Goal: Obtain resource: Download file/media

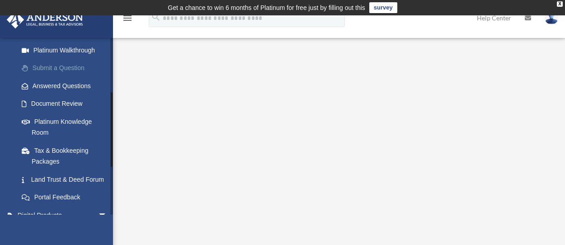
scroll to position [126, 0]
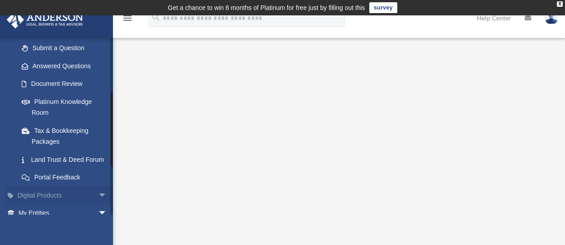
click at [98, 205] on span "arrow_drop_down" at bounding box center [107, 195] width 18 height 19
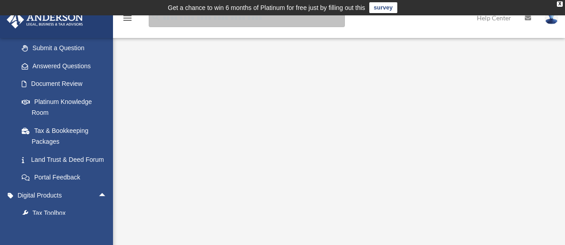
click at [170, 21] on input "search" at bounding box center [247, 18] width 196 height 18
type input "**********"
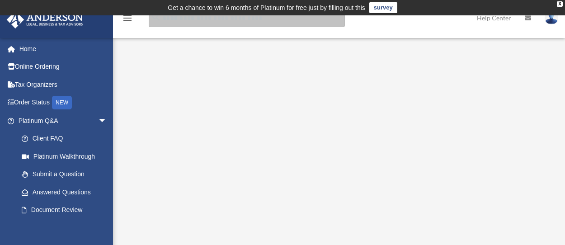
click at [218, 18] on input "search" at bounding box center [247, 18] width 196 height 18
type input "**********"
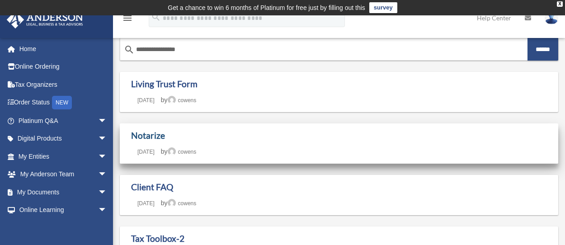
click at [149, 137] on link "Notarize" at bounding box center [148, 135] width 34 height 10
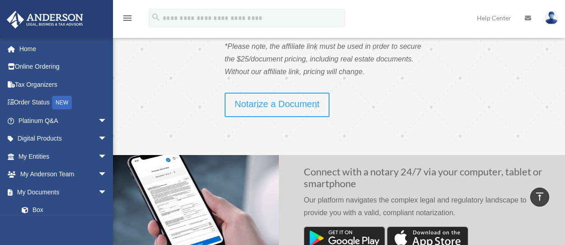
scroll to position [244, 0]
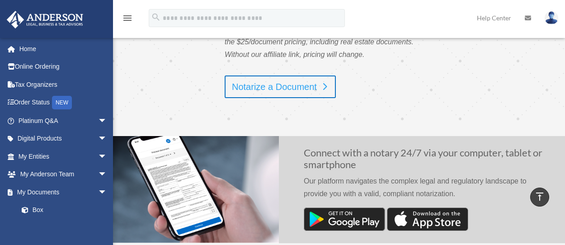
click at [292, 89] on link "Notarize a Document" at bounding box center [280, 87] width 111 height 23
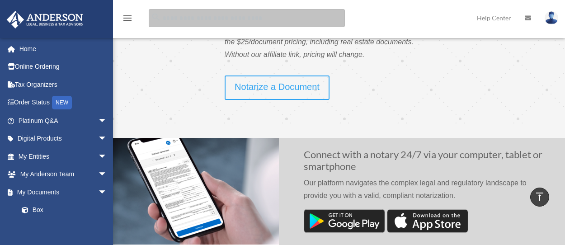
click at [165, 18] on input "search" at bounding box center [247, 18] width 196 height 18
click at [276, 17] on input "**********" at bounding box center [247, 18] width 196 height 18
type input "**********"
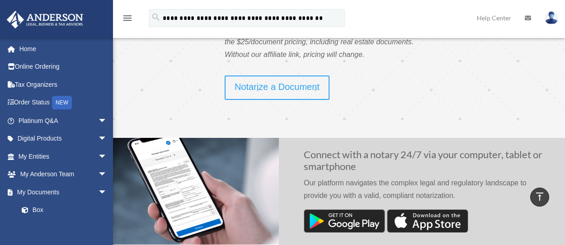
click at [382, 16] on div "**********" at bounding box center [283, 22] width 552 height 31
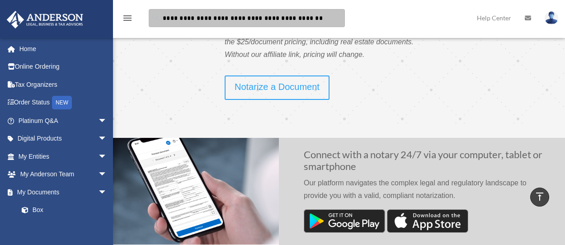
click at [308, 21] on input "**********" at bounding box center [247, 18] width 196 height 18
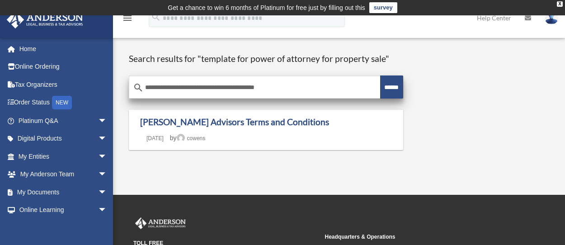
click at [390, 82] on input "******" at bounding box center [391, 87] width 23 height 23
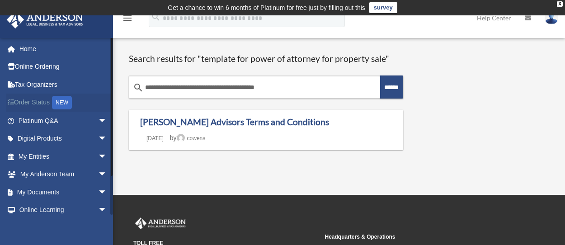
click at [39, 101] on link "Order Status NEW" at bounding box center [63, 103] width 114 height 19
click at [98, 138] on span "arrow_drop_down" at bounding box center [107, 139] width 18 height 19
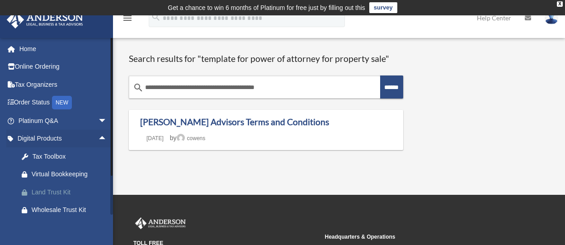
click at [33, 189] on div "Land Trust Kit" at bounding box center [71, 192] width 78 height 11
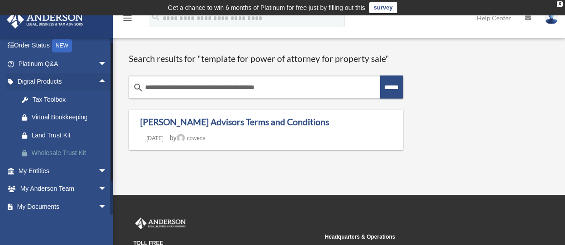
scroll to position [113, 0]
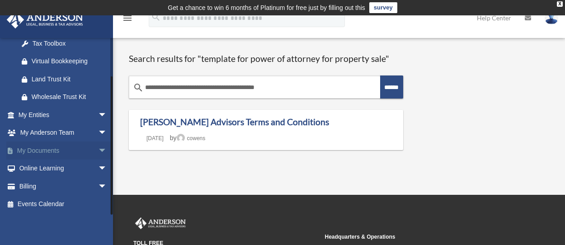
click at [98, 150] on span "arrow_drop_down" at bounding box center [107, 151] width 18 height 19
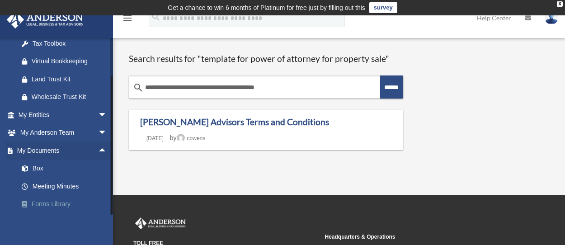
click at [53, 199] on link "Forms Library" at bounding box center [67, 204] width 108 height 18
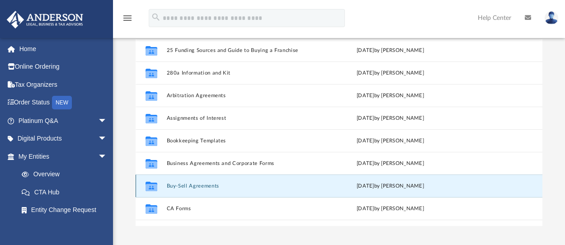
click at [203, 186] on button "Buy-Sell Agreements" at bounding box center [240, 186] width 146 height 6
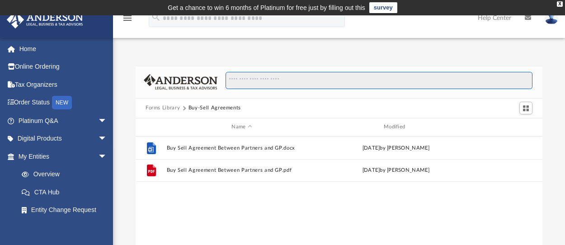
click at [246, 82] on input "Search files and folders" at bounding box center [379, 80] width 307 height 17
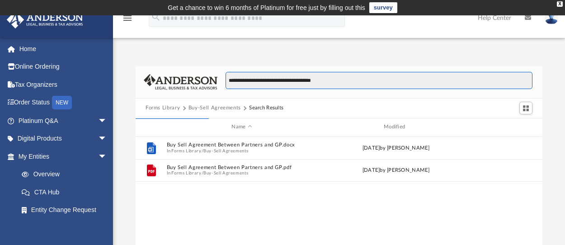
type input "**********"
click at [346, 80] on input "**********" at bounding box center [379, 80] width 307 height 17
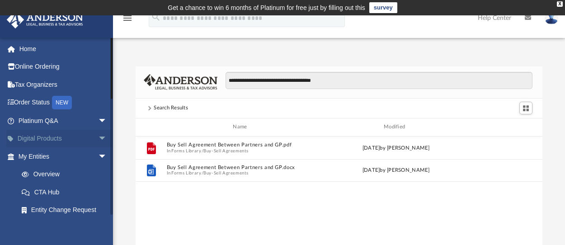
click at [98, 137] on span "arrow_drop_down" at bounding box center [107, 139] width 18 height 19
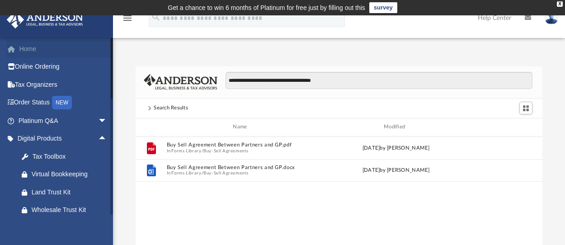
click at [28, 47] on link "Home" at bounding box center [63, 49] width 114 height 18
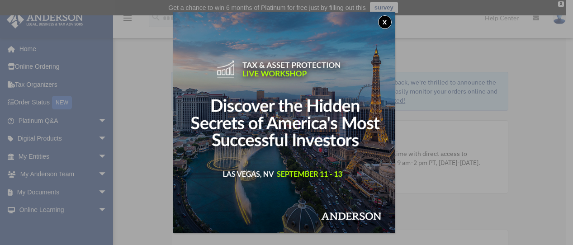
click at [389, 24] on button "x" at bounding box center [385, 22] width 14 height 14
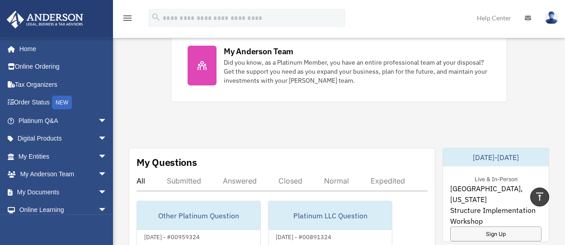
scroll to position [488, 0]
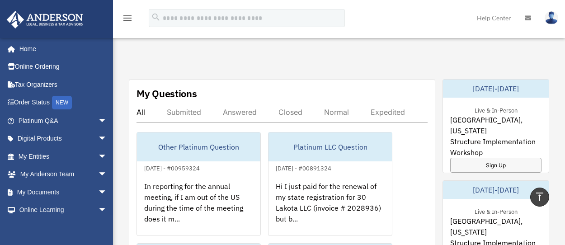
click at [141, 114] on div "All" at bounding box center [141, 112] width 9 height 9
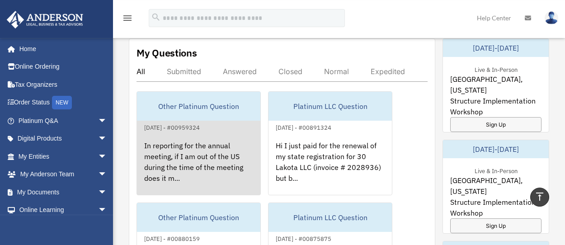
scroll to position [684, 0]
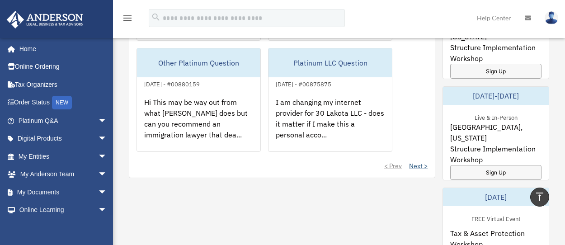
click at [415, 166] on link "Next >" at bounding box center [418, 165] width 19 height 9
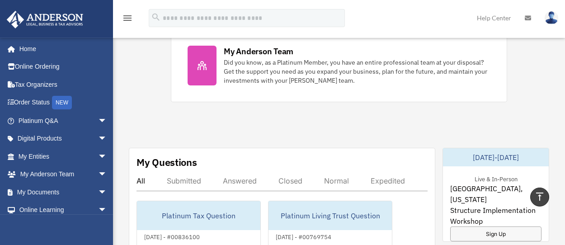
scroll to position [439, 0]
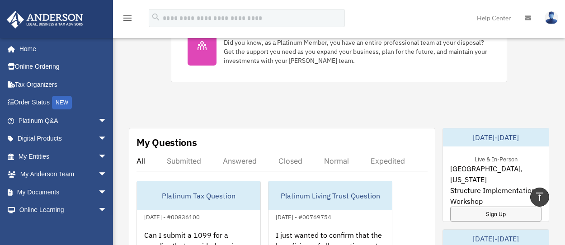
click at [179, 159] on div "Submitted" at bounding box center [184, 160] width 34 height 9
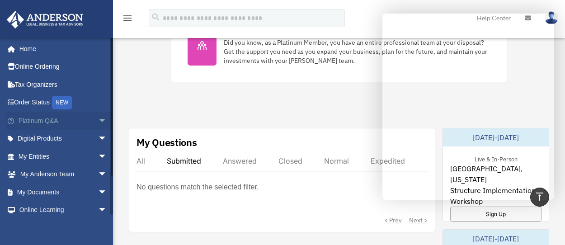
click at [98, 121] on span "arrow_drop_down" at bounding box center [107, 121] width 18 height 19
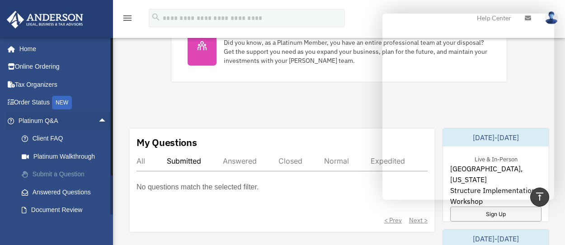
click at [62, 173] on link "Submit a Question" at bounding box center [67, 174] width 108 height 18
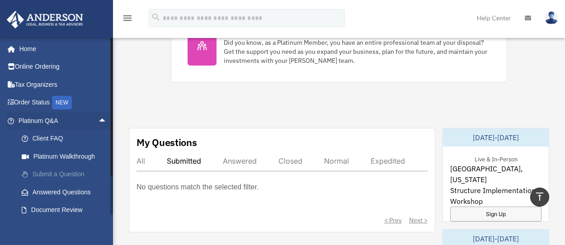
click at [63, 176] on link "Submit a Question" at bounding box center [67, 174] width 108 height 18
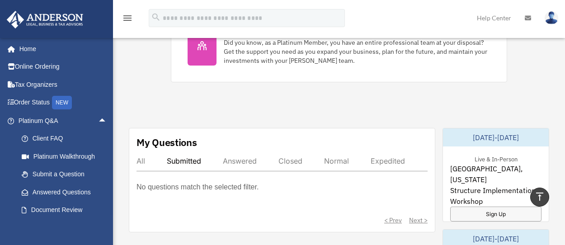
click at [200, 188] on p "No questions match the selected filter." at bounding box center [198, 187] width 122 height 13
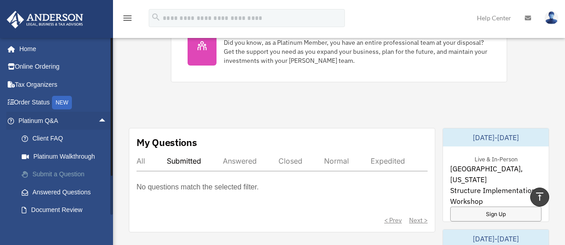
click at [53, 173] on link "Submit a Question" at bounding box center [67, 174] width 108 height 18
click at [53, 174] on link "Submit a Question" at bounding box center [67, 174] width 108 height 18
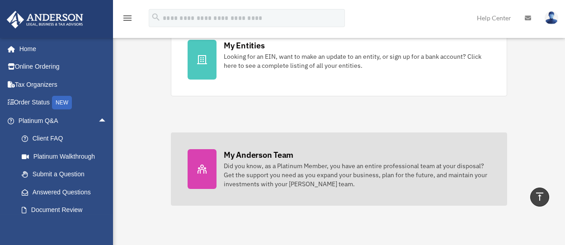
scroll to position [293, 0]
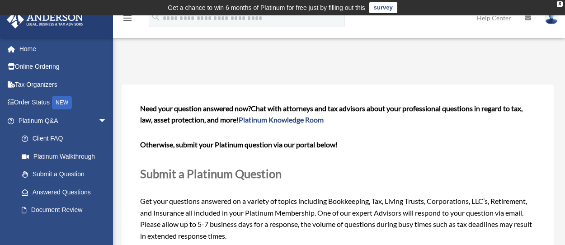
scroll to position [195, 0]
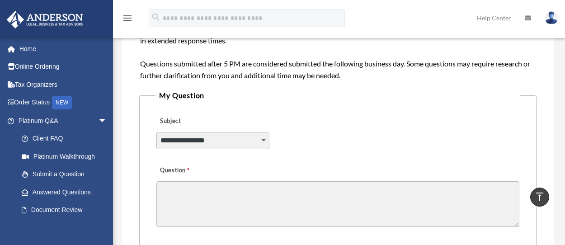
click at [156, 132] on select "**********" at bounding box center [212, 140] width 113 height 17
select select "******"
click option "**********" at bounding box center [0, 0] width 0 height 0
click at [181, 188] on textarea "Question" at bounding box center [337, 204] width 363 height 46
type textarea "*"
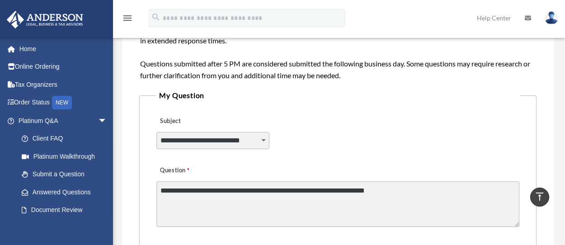
click at [370, 191] on textarea "**********" at bounding box center [337, 204] width 363 height 46
click at [396, 192] on textarea "**********" at bounding box center [337, 204] width 363 height 46
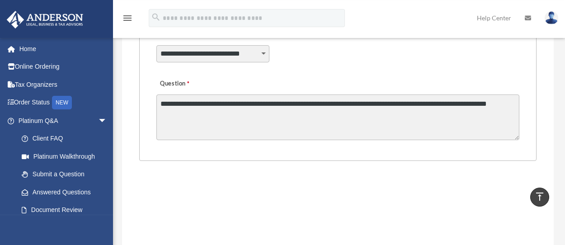
scroll to position [293, 0]
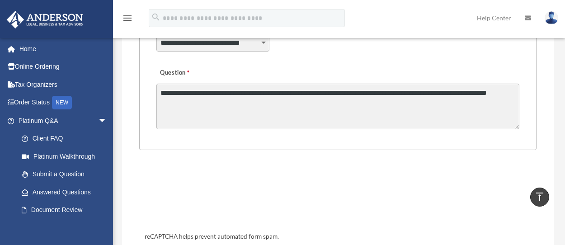
type textarea "**********"
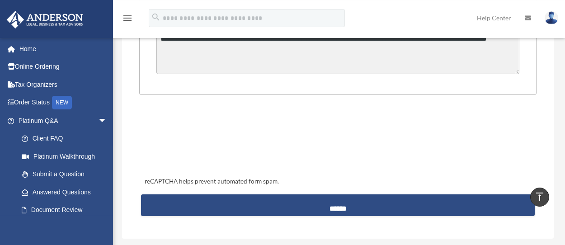
scroll to position [391, 0]
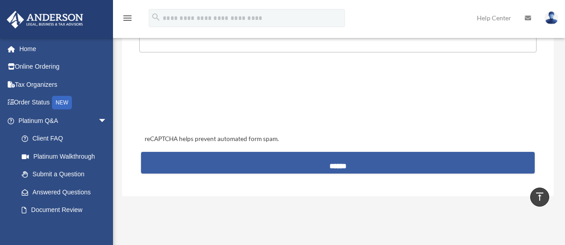
click at [340, 163] on input "******" at bounding box center [338, 163] width 394 height 22
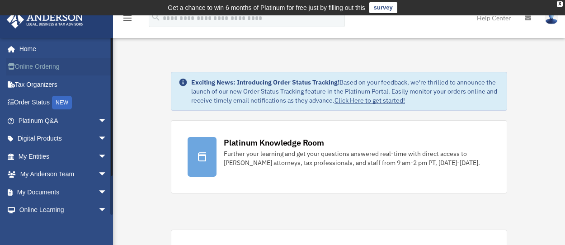
click at [38, 66] on link "Online Ordering" at bounding box center [63, 67] width 114 height 18
click at [98, 208] on span "arrow_drop_down" at bounding box center [107, 210] width 18 height 19
click at [98, 190] on span "arrow_drop_down" at bounding box center [107, 192] width 18 height 19
click at [39, 209] on link "Box" at bounding box center [67, 210] width 108 height 18
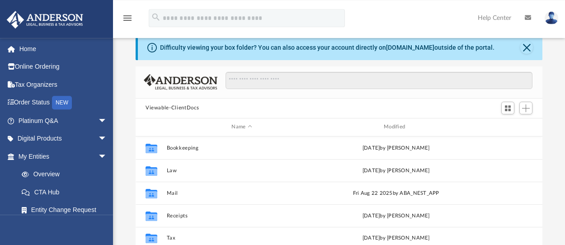
scroll to position [49, 0]
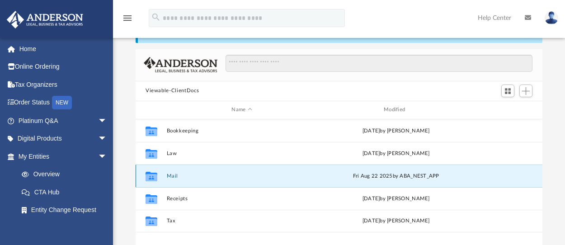
click at [174, 174] on button "Mail" at bounding box center [242, 176] width 151 height 6
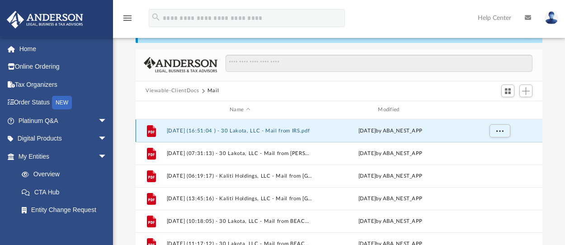
click at [229, 129] on button "[DATE] (16:51:04 ) - 30 Lakota, LLC - Mail from IRS.pdf" at bounding box center [240, 130] width 146 height 6
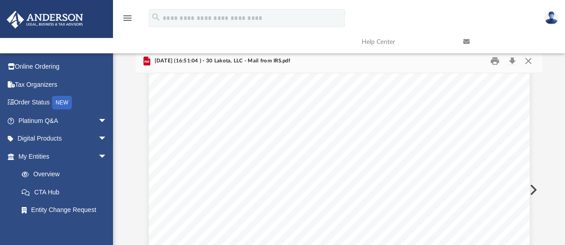
scroll to position [35, 0]
click at [512, 61] on button "Download" at bounding box center [512, 61] width 16 height 14
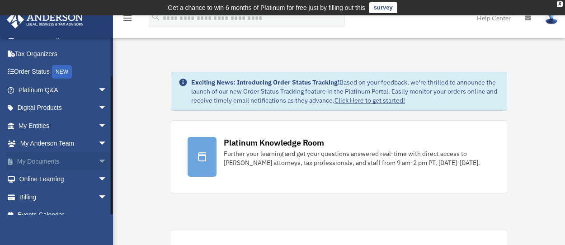
scroll to position [42, 0]
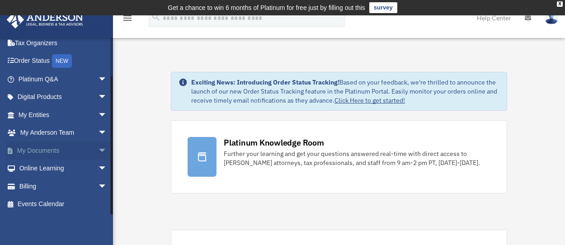
click at [98, 148] on span "arrow_drop_down" at bounding box center [107, 151] width 18 height 19
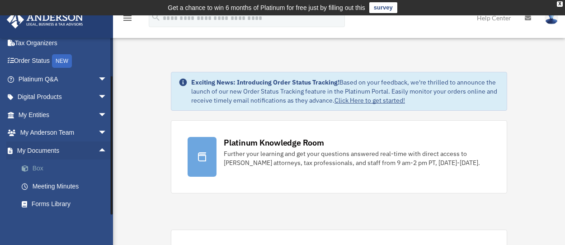
click at [35, 164] on link "Box" at bounding box center [67, 169] width 108 height 18
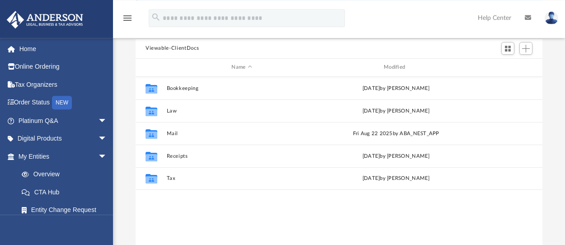
scroll to position [98, 0]
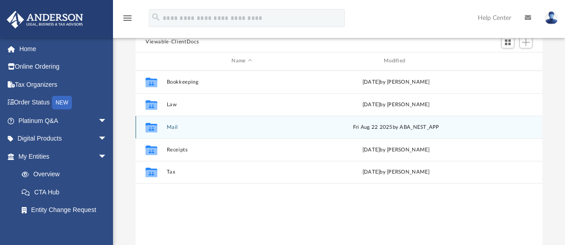
click at [172, 125] on button "Mail" at bounding box center [242, 127] width 151 height 6
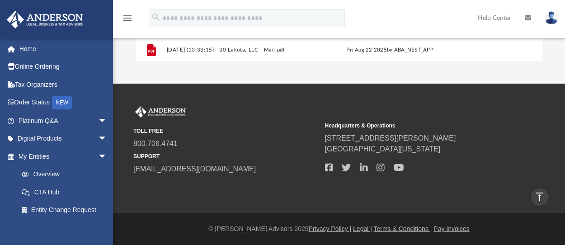
scroll to position [197, 0]
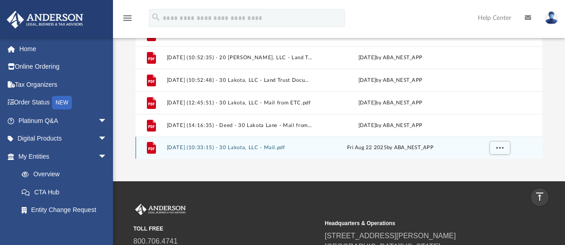
click at [232, 147] on button "[DATE] (10:33:15) - 30 Lakota, LLC - Mail.pdf" at bounding box center [240, 148] width 146 height 6
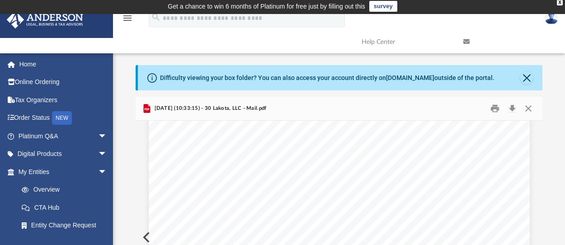
scroll to position [0, 0]
click at [514, 107] on button "Download" at bounding box center [512, 108] width 16 height 14
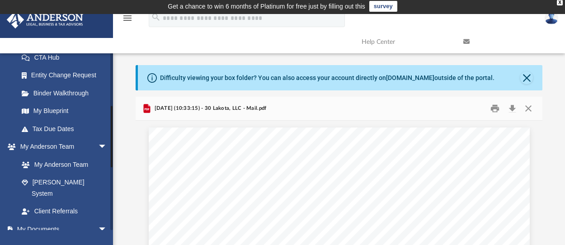
scroll to position [210, 0]
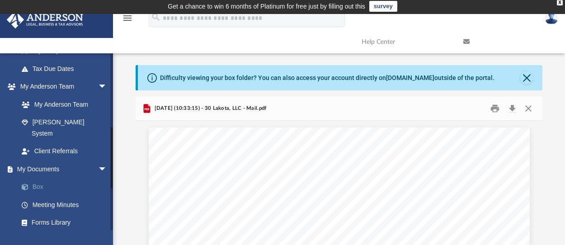
click at [58, 178] on link "Box" at bounding box center [67, 187] width 108 height 18
click at [529, 73] on button "Close" at bounding box center [526, 77] width 13 height 13
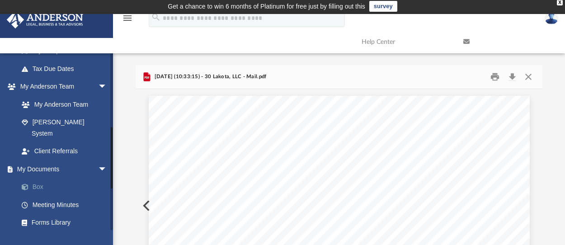
click at [41, 178] on link "Box" at bounding box center [67, 187] width 108 height 18
click at [65, 196] on link "Meeting Minutes" at bounding box center [67, 205] width 108 height 18
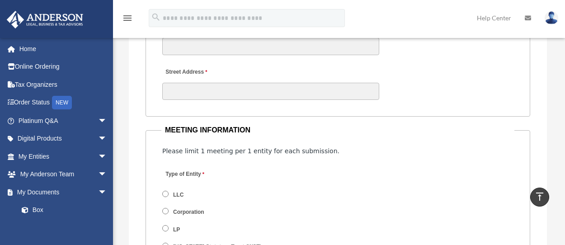
scroll to position [1318, 0]
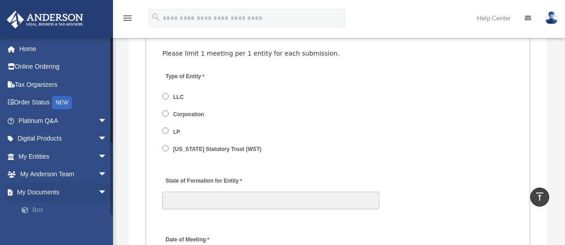
click at [37, 208] on link "Box" at bounding box center [67, 210] width 108 height 18
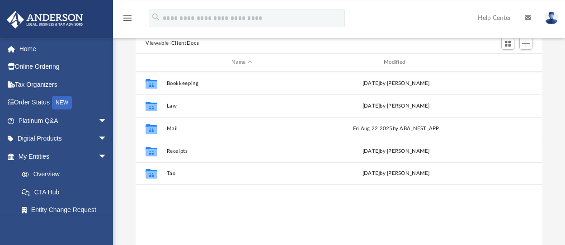
scroll to position [98, 0]
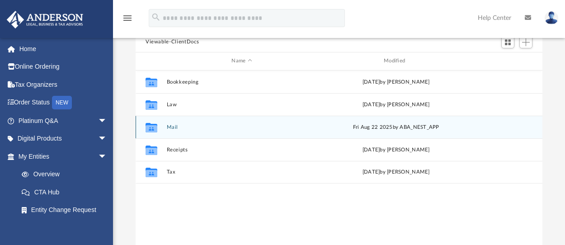
click at [182, 127] on button "Mail" at bounding box center [242, 127] width 151 height 6
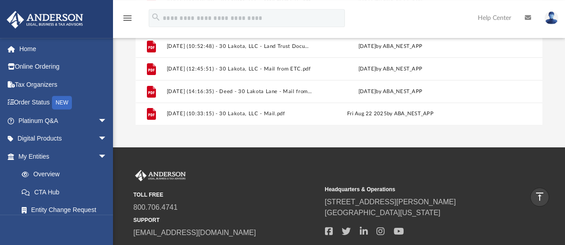
scroll to position [148, 0]
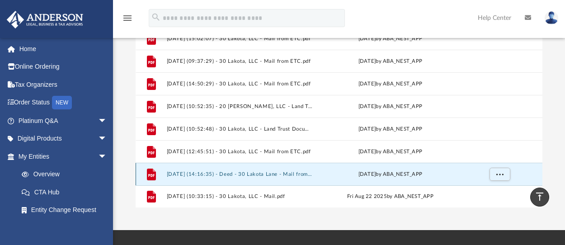
click at [276, 173] on button "[DATE] (14:16:35) - Deed - 30 Lakota Lane - Mail from [PERSON_NAME] Holdings, L…" at bounding box center [240, 174] width 146 height 6
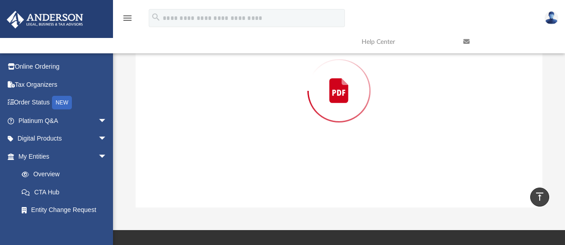
click at [276, 173] on div "Preview" at bounding box center [339, 90] width 407 height 233
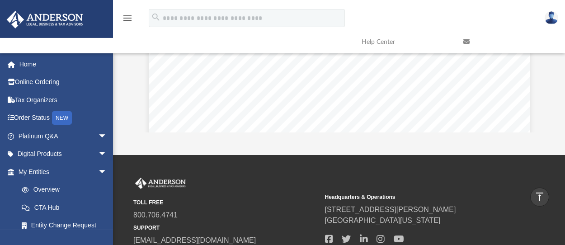
scroll to position [197, 0]
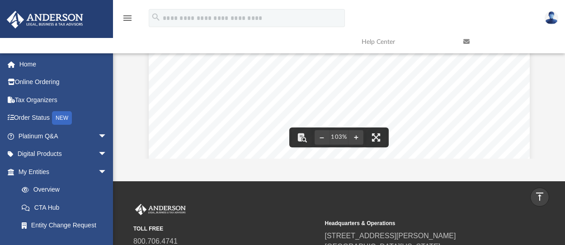
click at [385, 159] on div "App [EMAIL_ADDRESS][DOMAIN_NAME] Sign Out [EMAIL_ADDRESS][DOMAIN_NAME] Home Onl…" at bounding box center [282, 0] width 565 height 363
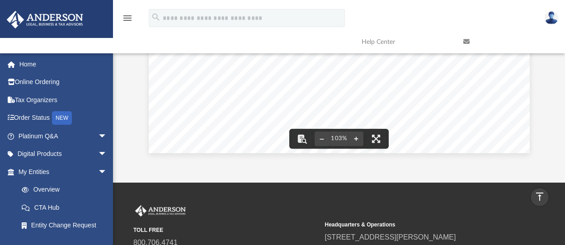
scroll to position [0, 0]
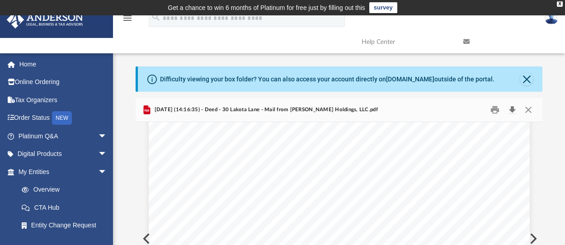
click at [513, 108] on button "Download" at bounding box center [512, 110] width 16 height 14
